Goal: Information Seeking & Learning: Learn about a topic

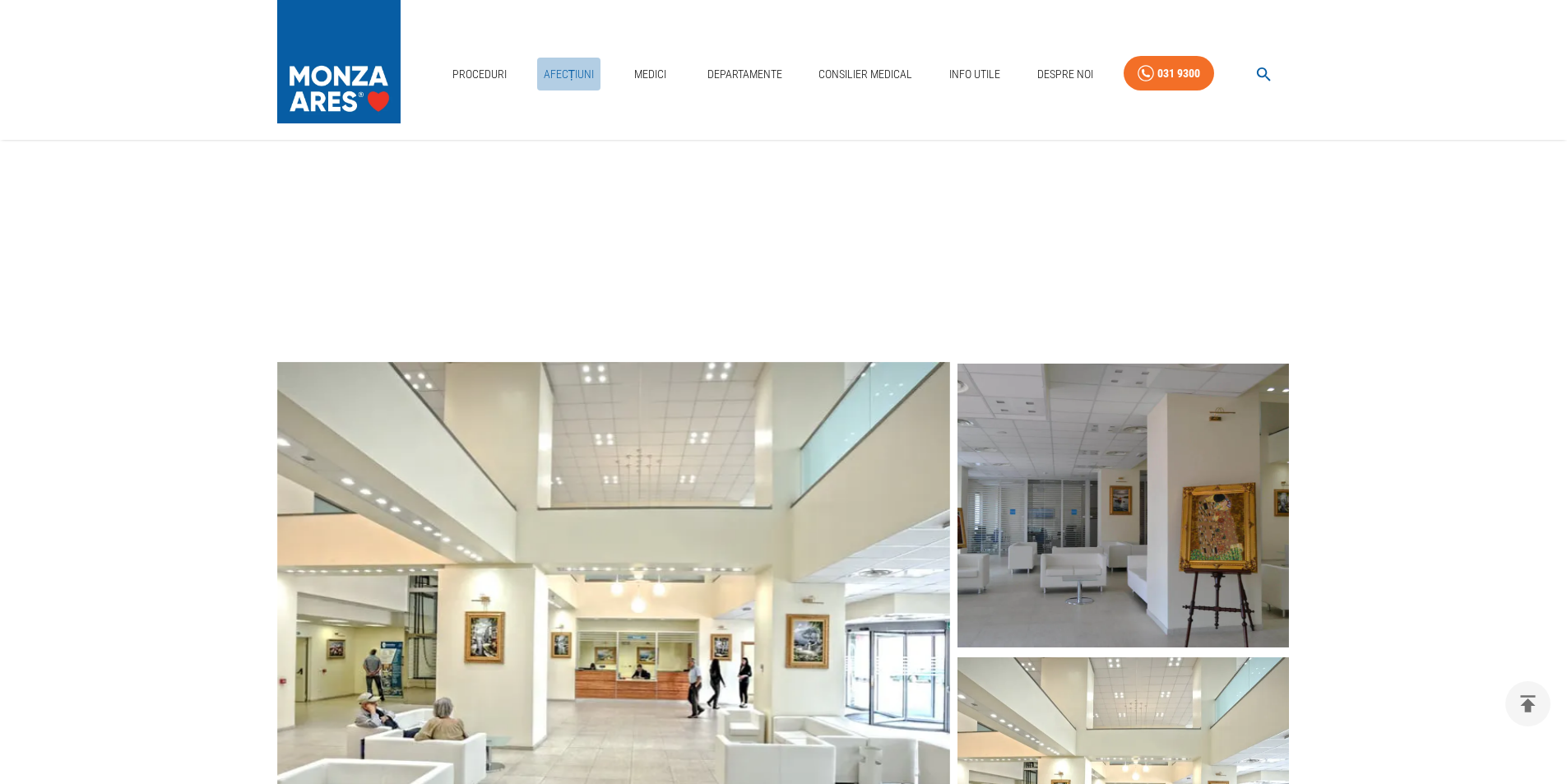
click at [569, 80] on link "Afecțiuni" at bounding box center [569, 74] width 65 height 34
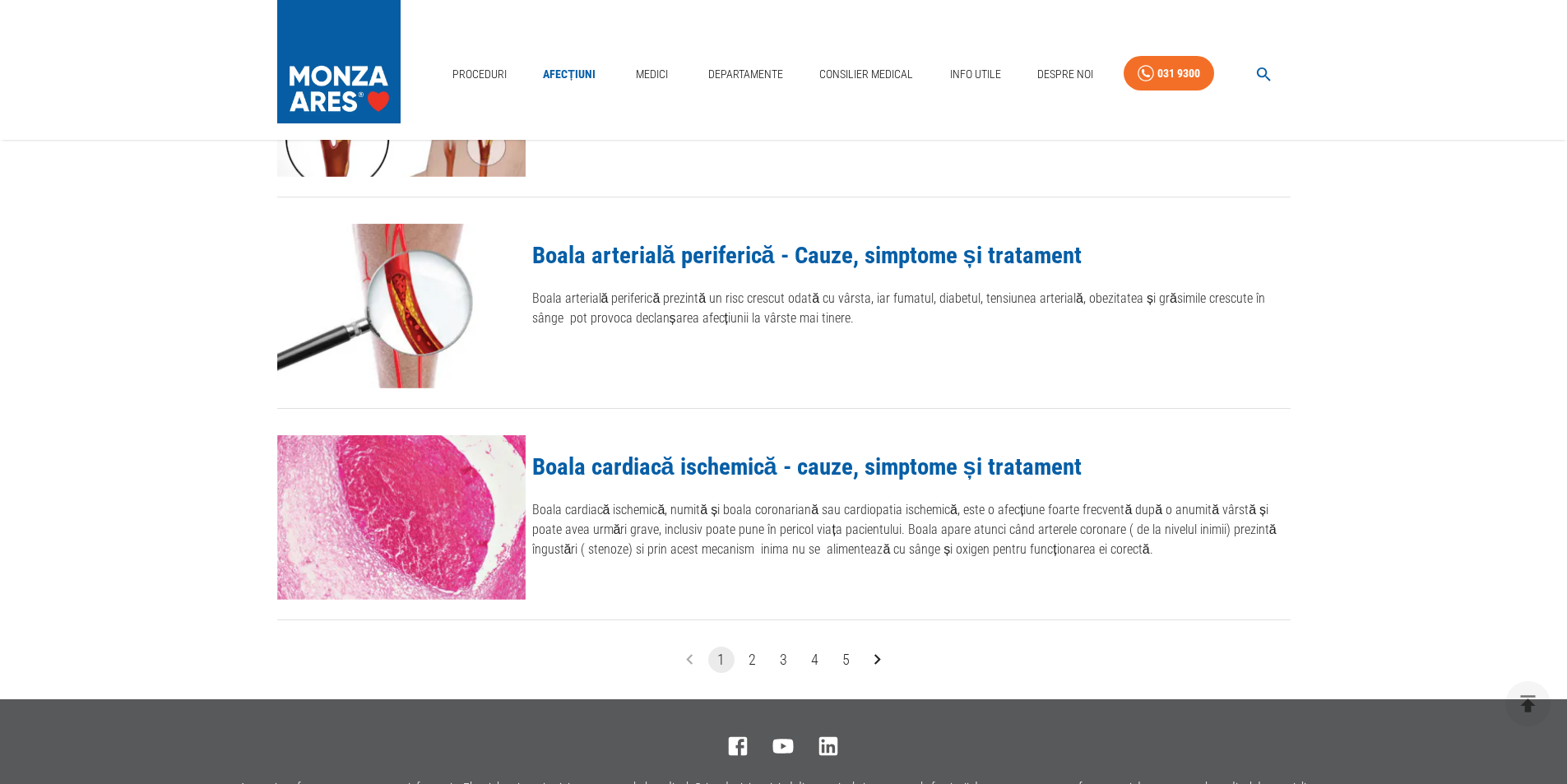
scroll to position [1958, 0]
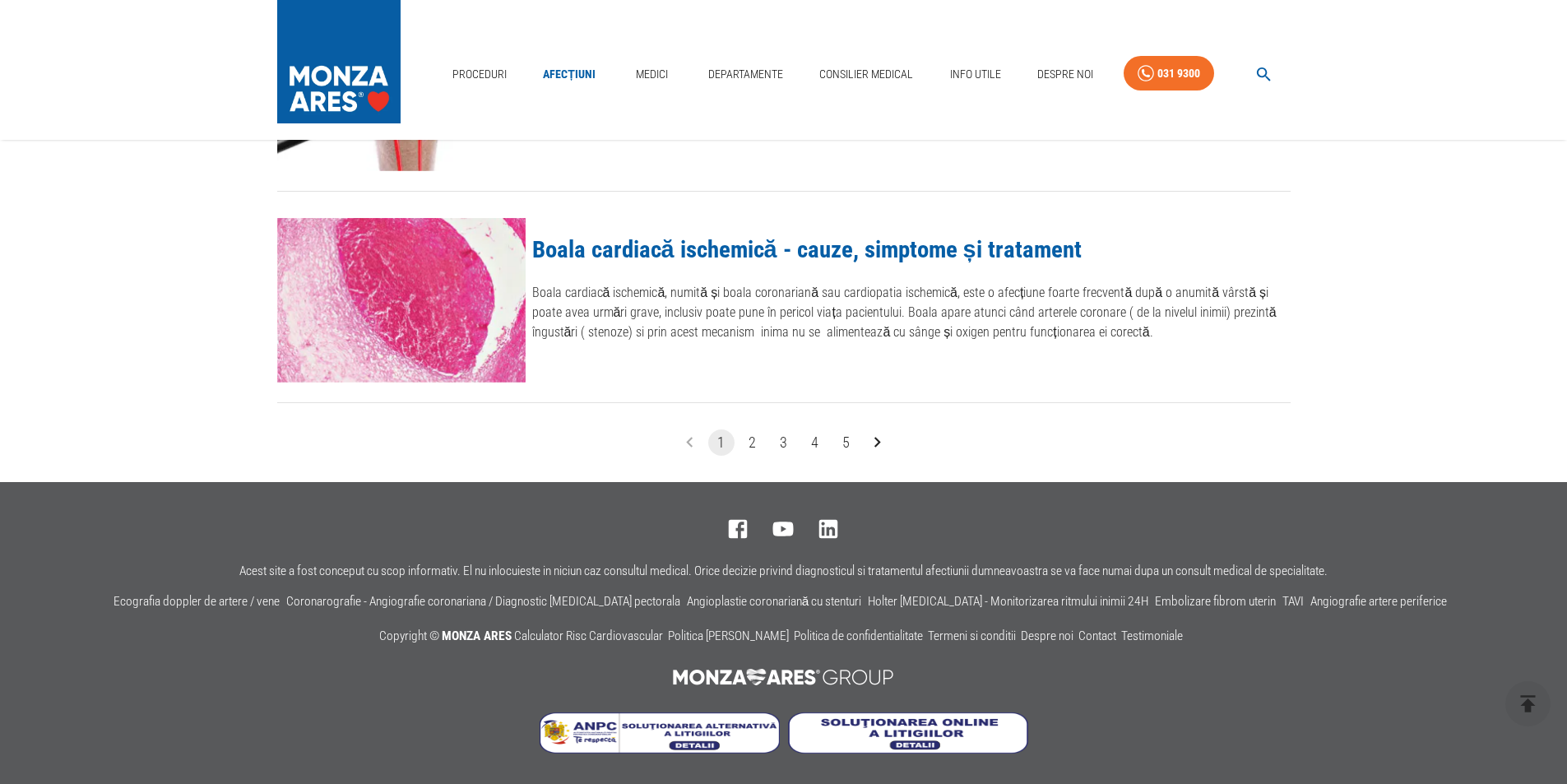
click at [753, 441] on button "2" at bounding box center [753, 443] width 27 height 27
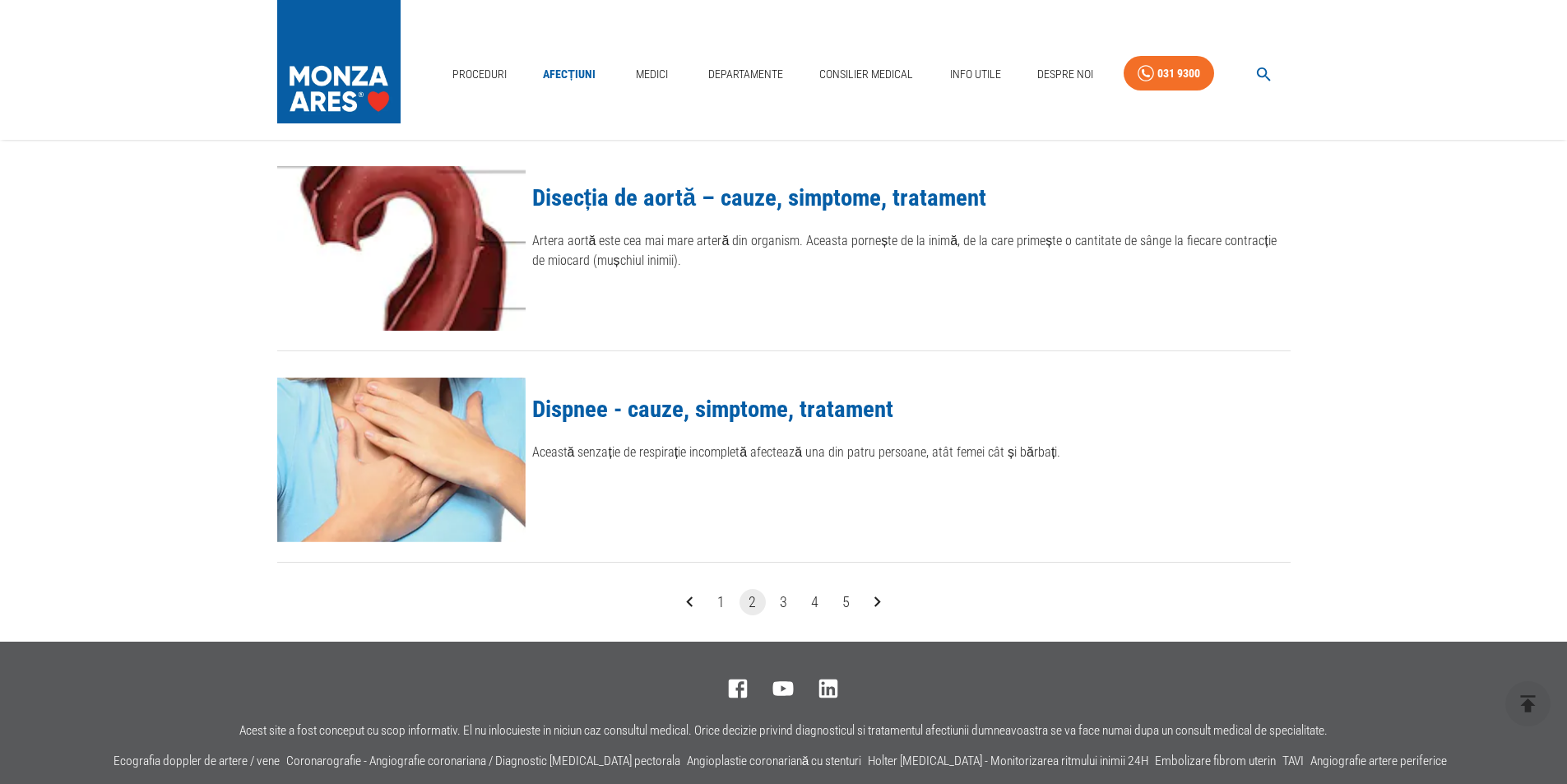
scroll to position [1958, 0]
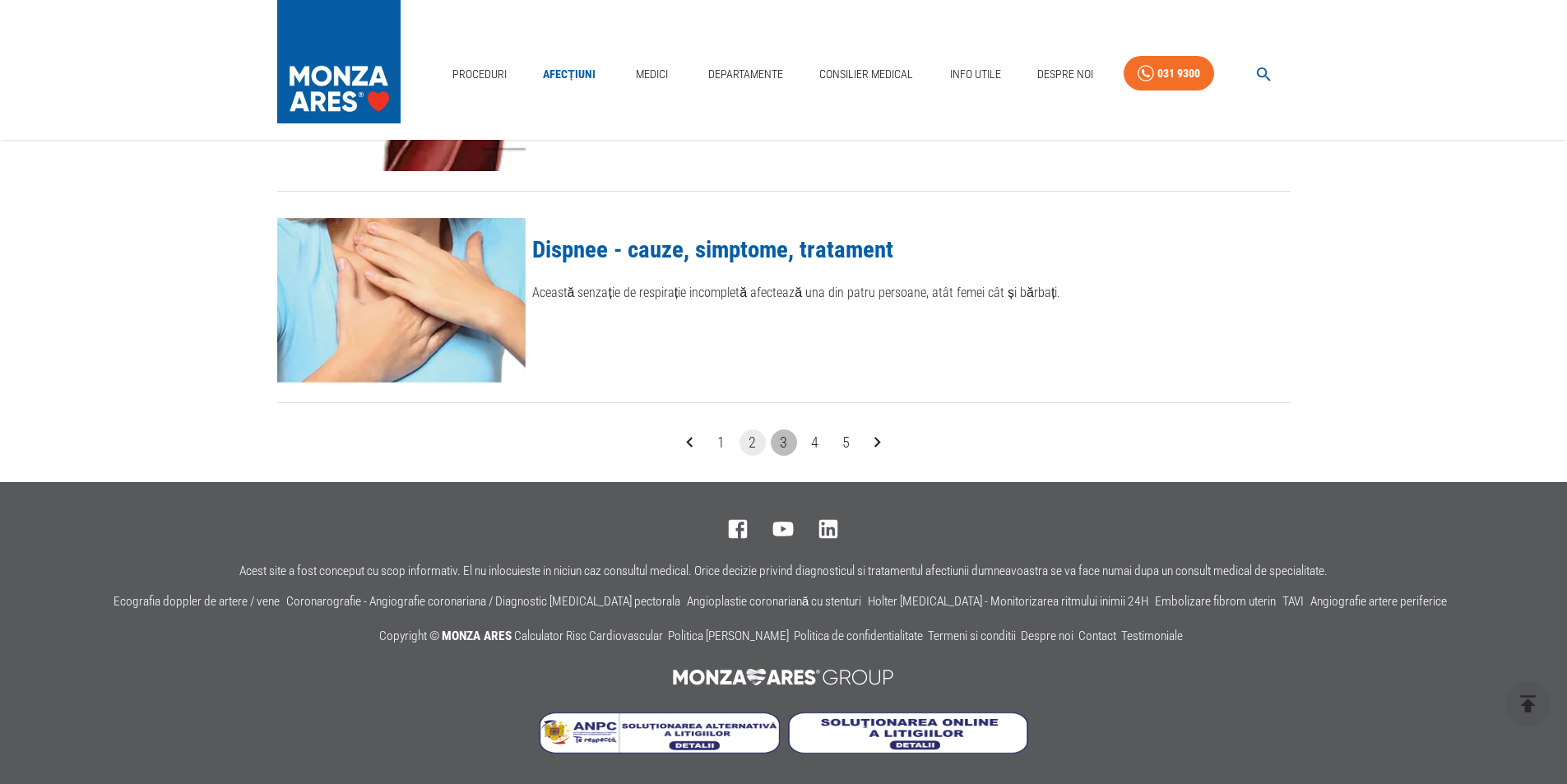
click at [783, 438] on button "3" at bounding box center [784, 443] width 27 height 27
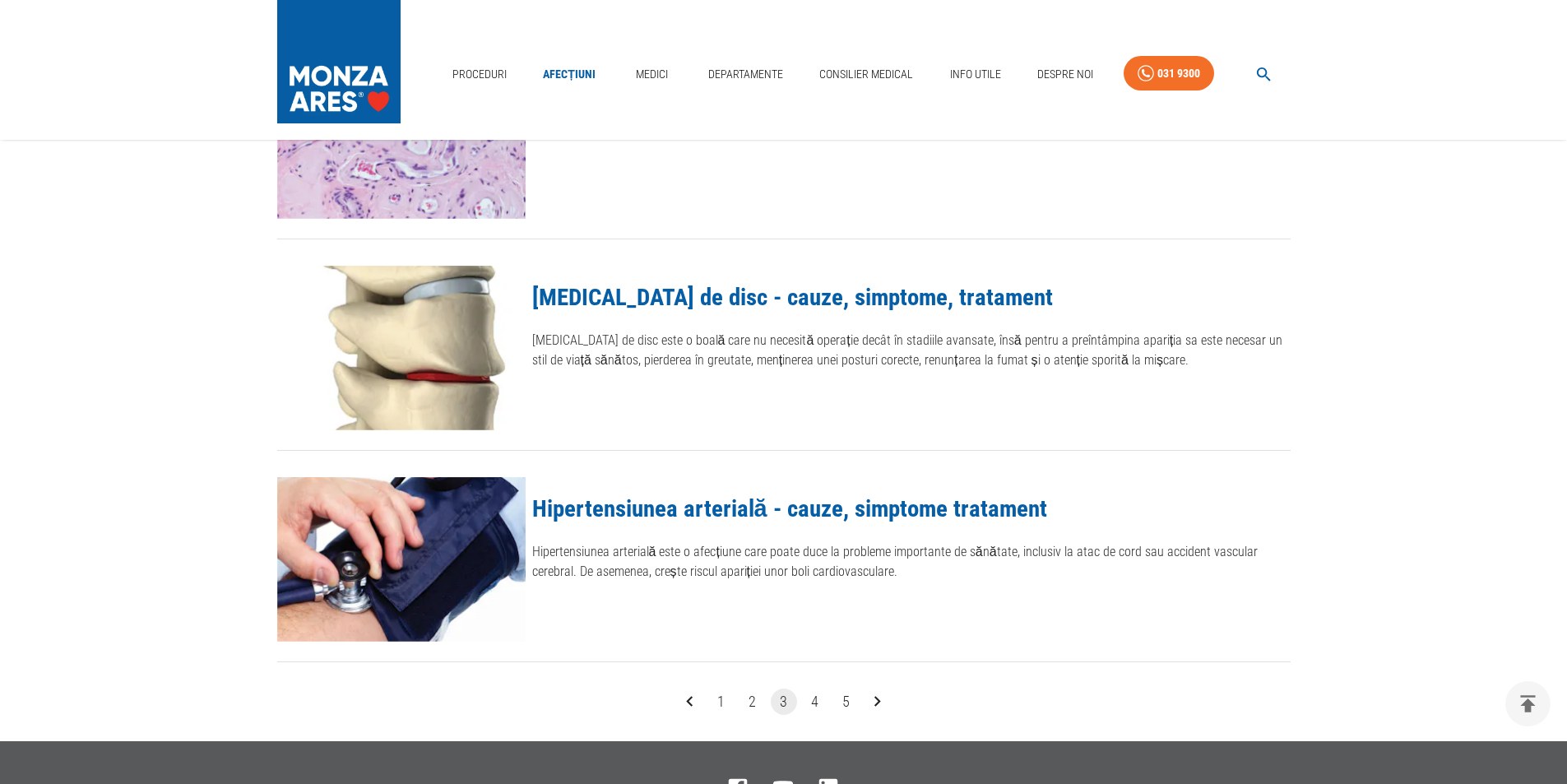
scroll to position [1727, 0]
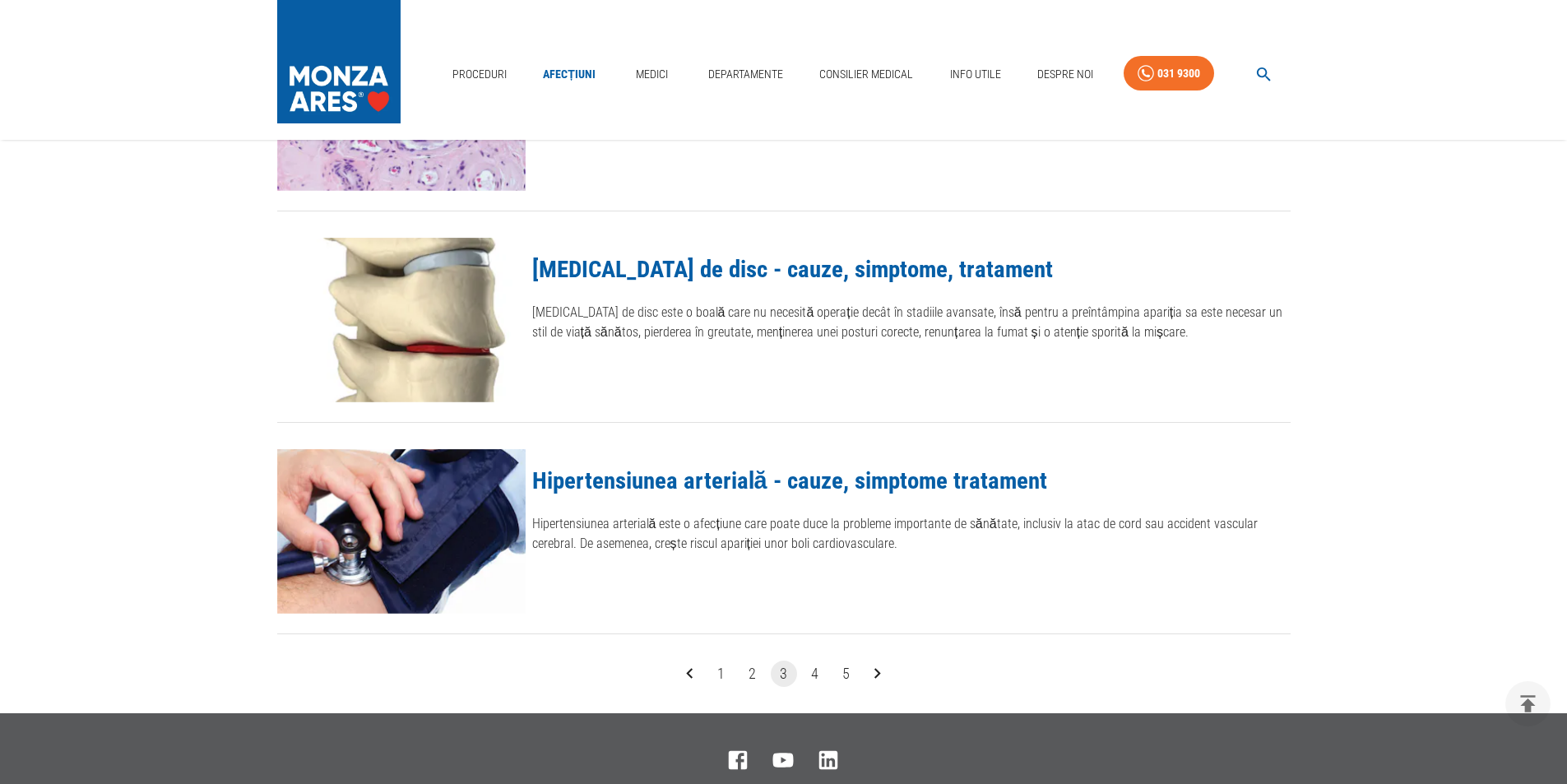
click at [811, 674] on button "4" at bounding box center [815, 674] width 27 height 27
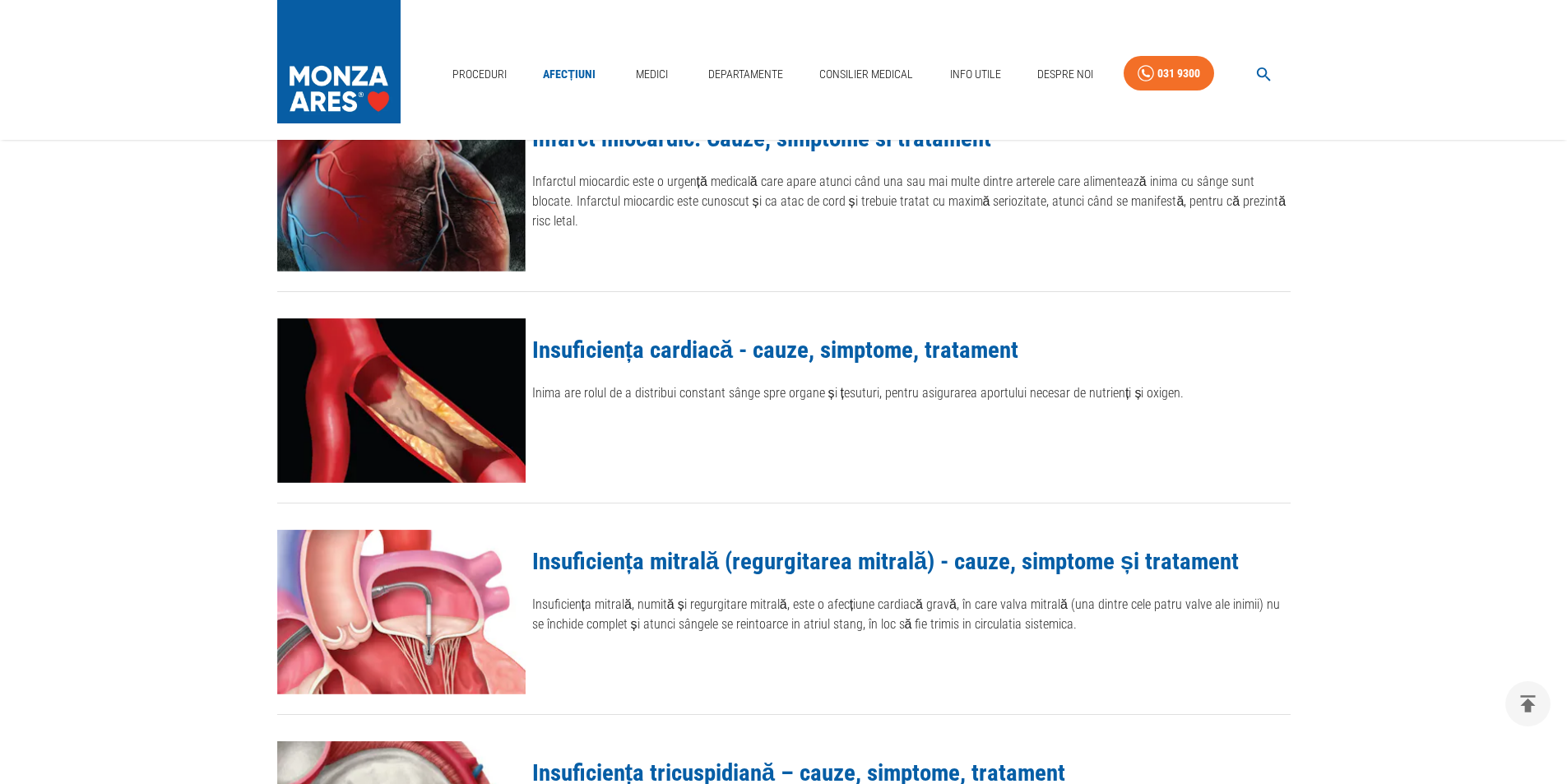
scroll to position [247, 0]
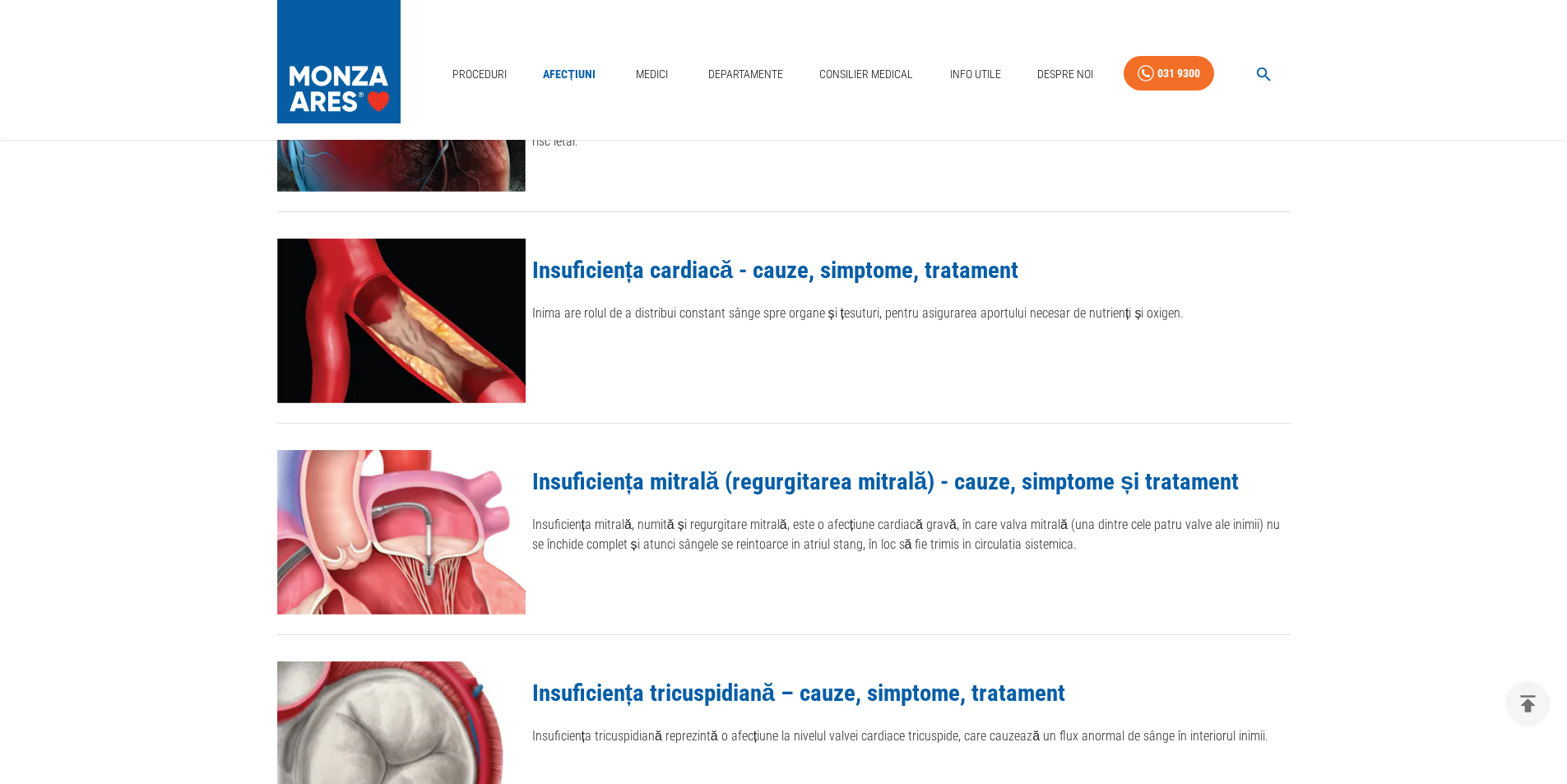
click at [802, 478] on link "Insuficiența mitrală (regurgitarea mitrală) - cauze, simptome și tratament" at bounding box center [886, 481] width 707 height 28
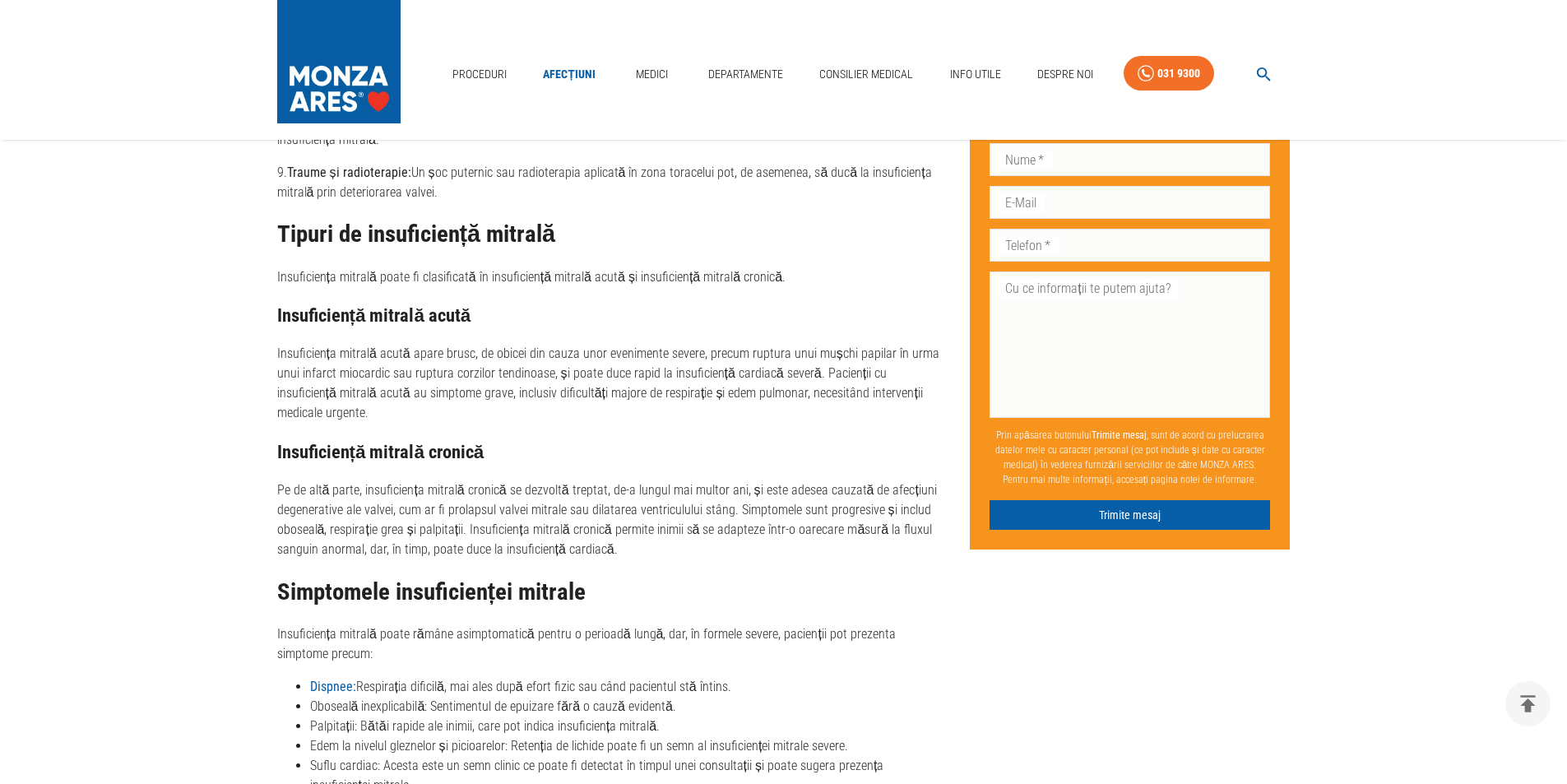
scroll to position [1727, 0]
